Goal: Task Accomplishment & Management: Use online tool/utility

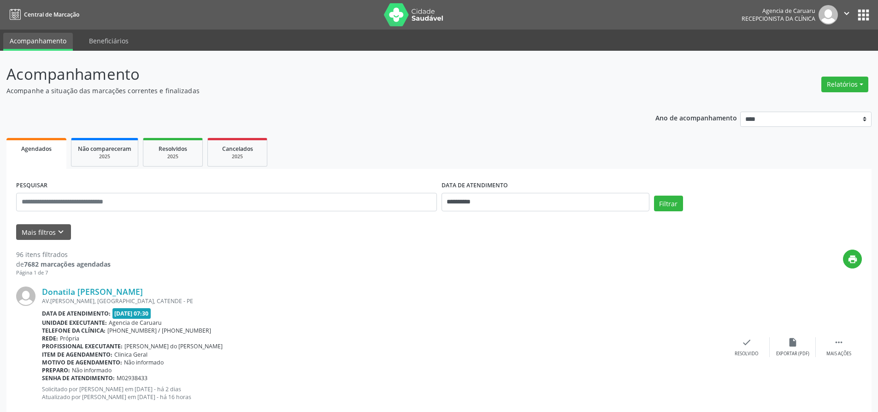
click at [671, 341] on div "Rede: [GEOGRAPHIC_DATA]" at bounding box center [383, 338] width 682 height 8
click at [40, 231] on button "Mais filtros keyboard_arrow_down" at bounding box center [43, 232] width 55 height 16
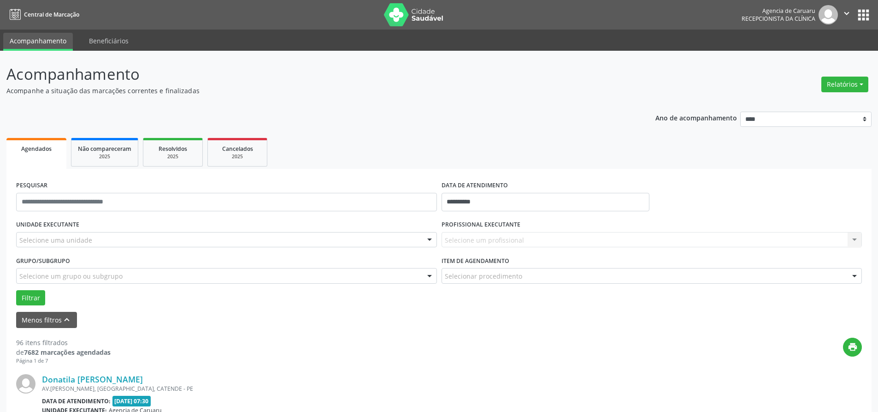
click at [856, 242] on div "Selecione um profissional Nenhum resultado encontrado para: " " Não há nenhuma …" at bounding box center [652, 240] width 421 height 16
click at [855, 240] on div "Selecione um profissional Nenhum resultado encontrado para: " " Não há nenhuma …" at bounding box center [652, 240] width 421 height 16
click at [431, 240] on div at bounding box center [430, 240] width 14 height 16
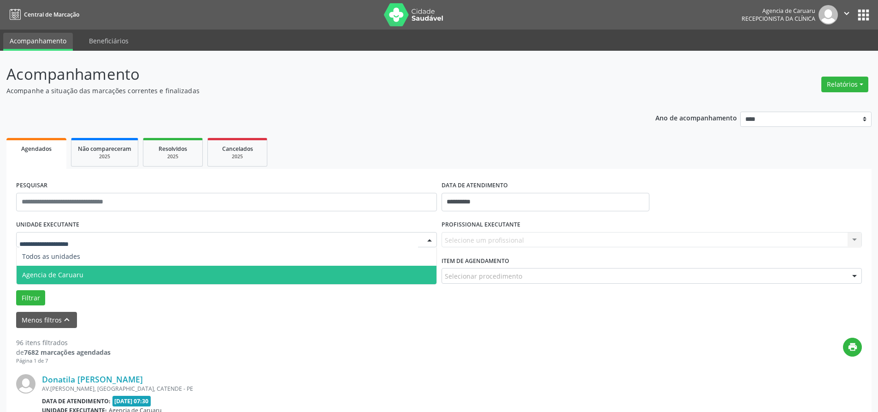
click at [215, 268] on span "Agencia de Caruaru" at bounding box center [227, 274] width 420 height 18
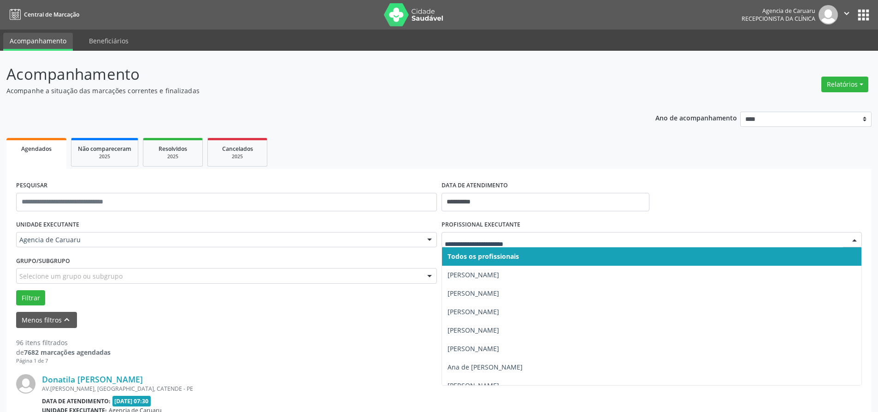
click at [853, 242] on div at bounding box center [855, 240] width 14 height 16
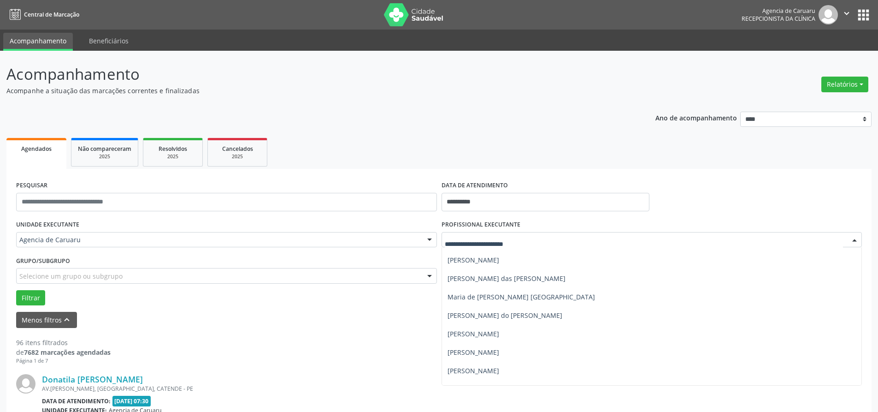
scroll to position [360, 0]
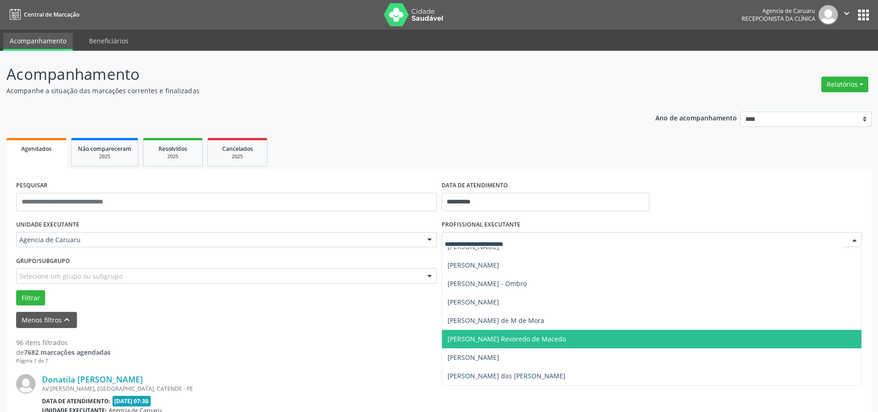
click at [511, 337] on span "[PERSON_NAME] Revoredo de Macedo" at bounding box center [507, 338] width 118 height 9
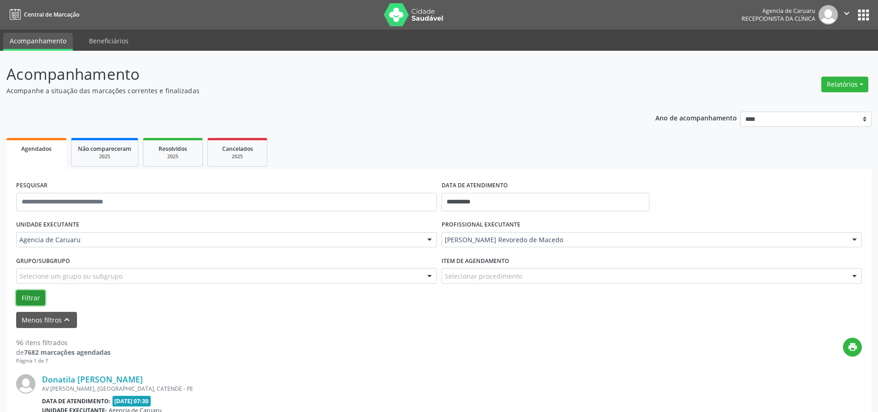
click at [32, 303] on button "Filtrar" at bounding box center [30, 298] width 29 height 16
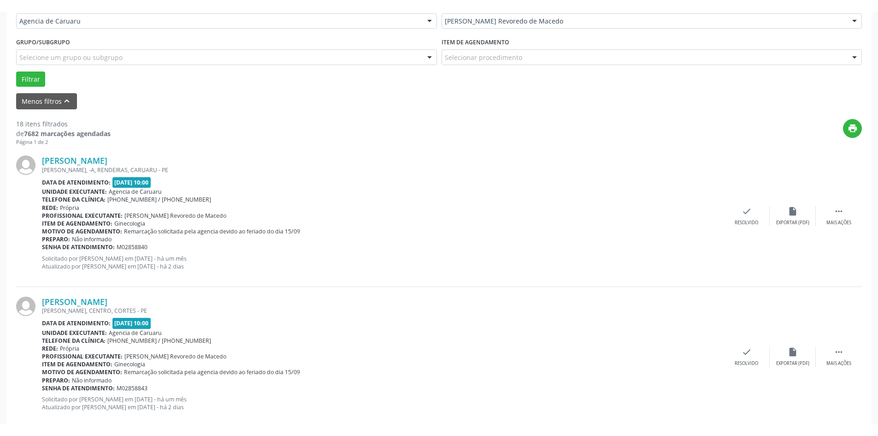
scroll to position [0, 0]
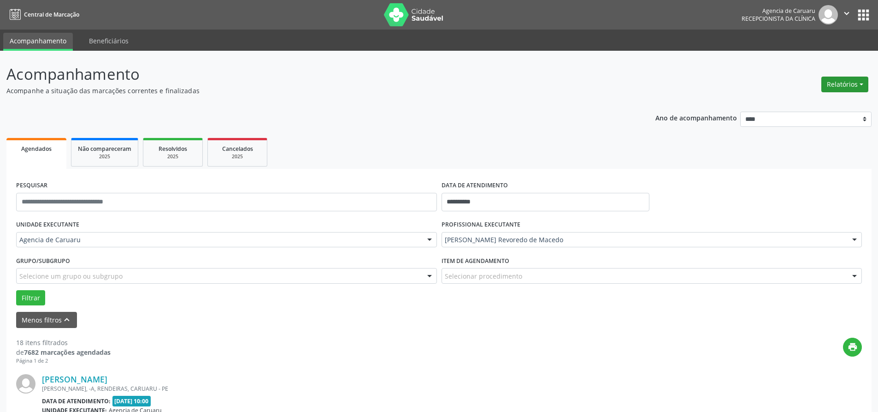
click at [825, 83] on button "Relatórios" at bounding box center [844, 85] width 47 height 16
click at [780, 106] on link "Agendamentos" at bounding box center [819, 104] width 99 height 13
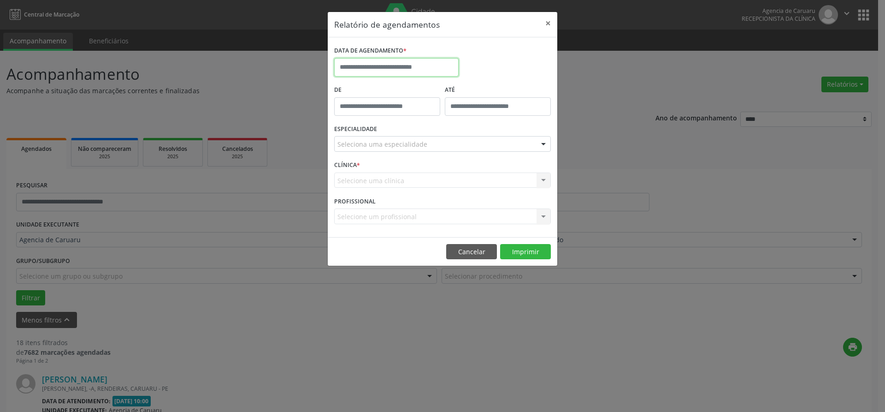
click at [386, 72] on input "text" at bounding box center [396, 67] width 124 height 18
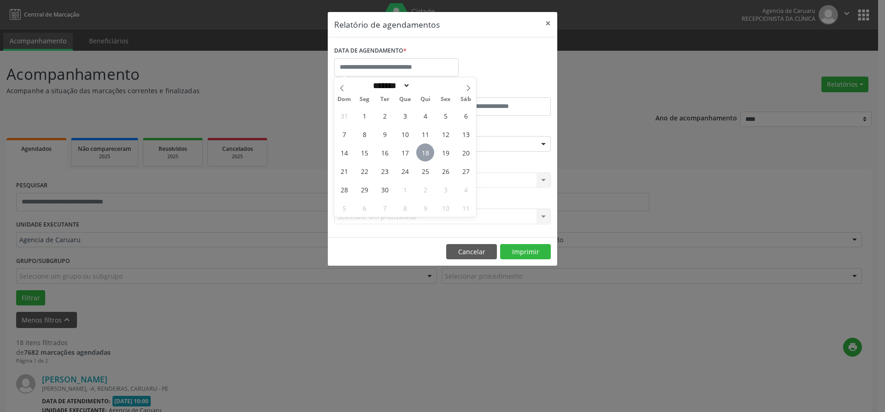
click at [422, 150] on span "18" at bounding box center [425, 152] width 18 height 18
type input "**********"
click at [422, 150] on span "18" at bounding box center [425, 152] width 18 height 18
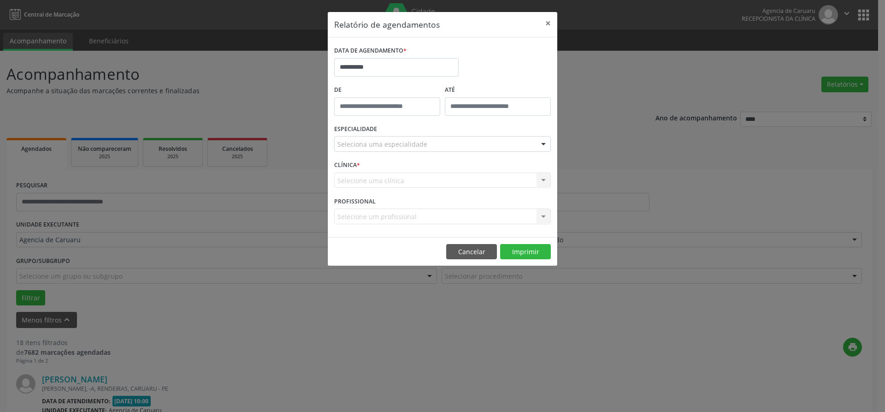
click at [544, 146] on div at bounding box center [544, 144] width 14 height 16
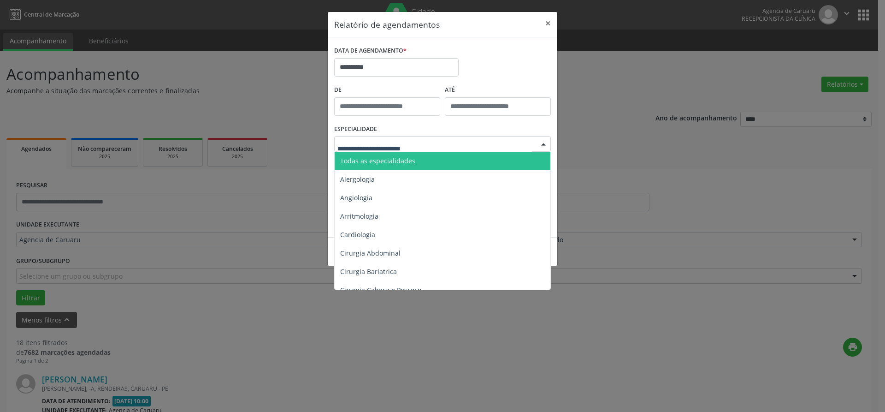
click at [445, 158] on span "Todas as especialidades" at bounding box center [443, 161] width 217 height 18
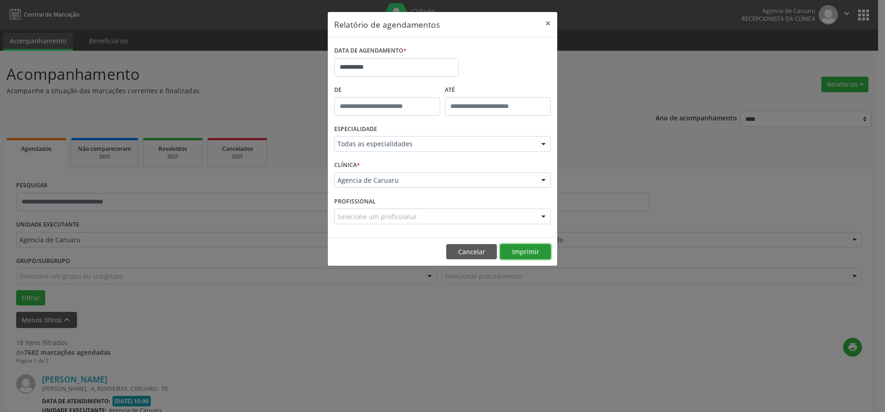
click at [507, 249] on button "Imprimir" at bounding box center [525, 252] width 51 height 16
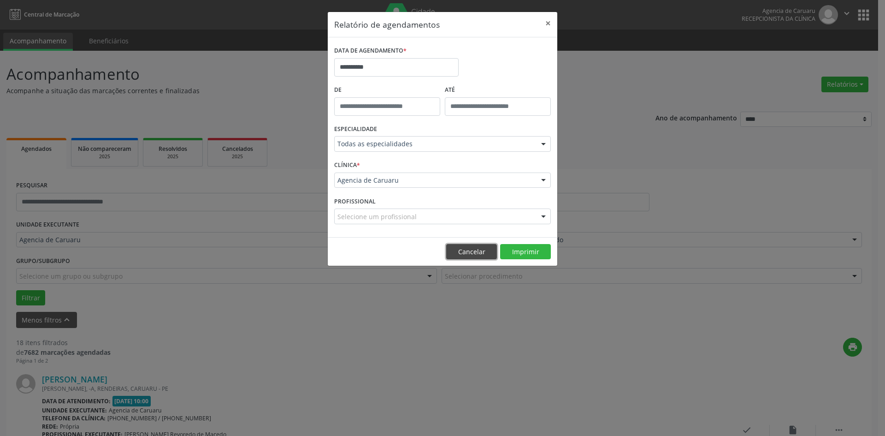
click at [473, 255] on button "Cancelar" at bounding box center [471, 252] width 51 height 16
